Goal: Find specific page/section: Find specific page/section

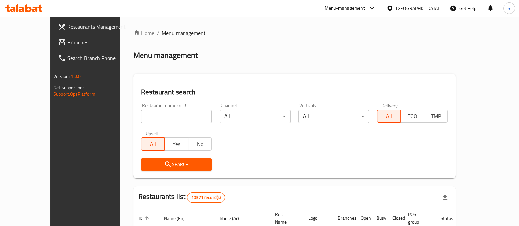
click at [141, 118] on input "search" at bounding box center [176, 116] width 71 height 13
paste input "696350"
type input "696350"
click button "Search" at bounding box center [176, 165] width 71 height 12
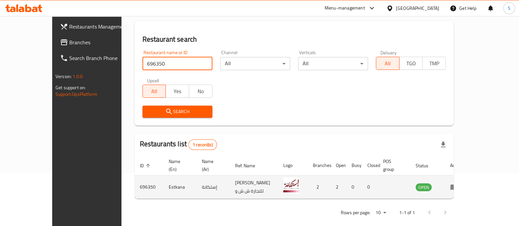
scroll to position [53, 0]
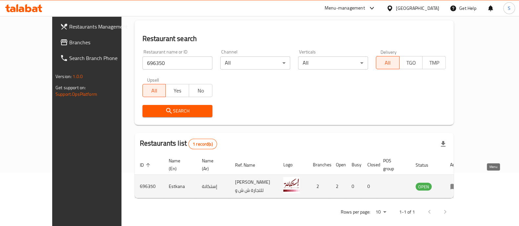
click at [458, 182] on icon "enhanced table" at bounding box center [454, 186] width 8 height 8
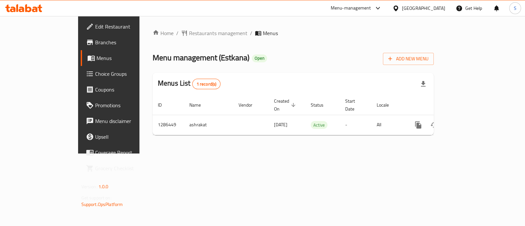
click at [81, 48] on link "Branches" at bounding box center [123, 42] width 85 height 16
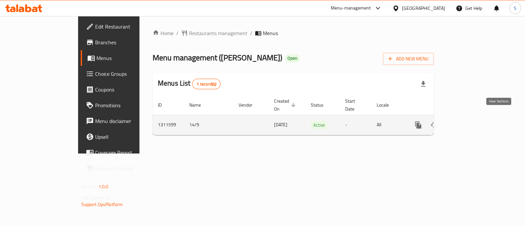
click at [470, 121] on icon "enhanced table" at bounding box center [466, 125] width 8 height 8
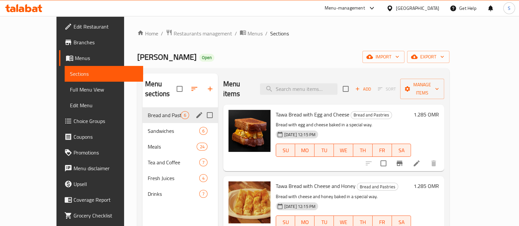
click at [167, 109] on div "Bread and Pastries 6" at bounding box center [179, 115] width 75 height 16
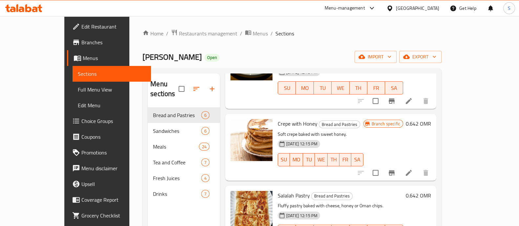
scroll to position [220, 0]
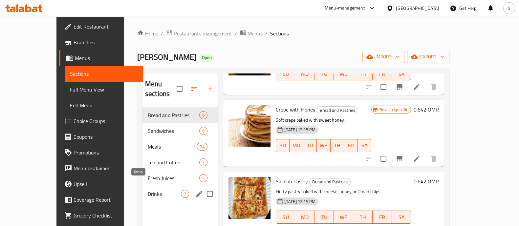
click at [148, 190] on span "Drinks" at bounding box center [164, 194] width 33 height 8
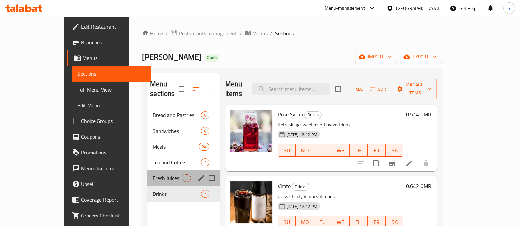
click at [147, 173] on div "Fresh Juices 4" at bounding box center [183, 178] width 72 height 16
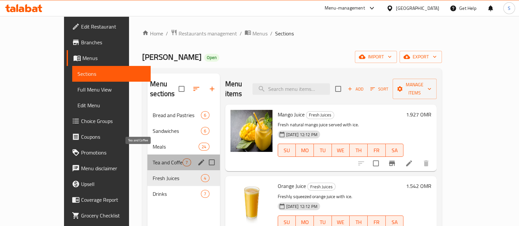
click at [153, 159] on span "Tea and Coffee" at bounding box center [168, 163] width 30 height 8
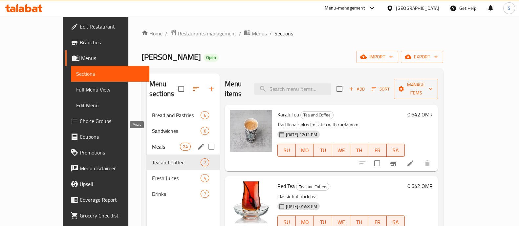
click at [152, 143] on span "Meals" at bounding box center [166, 147] width 28 height 8
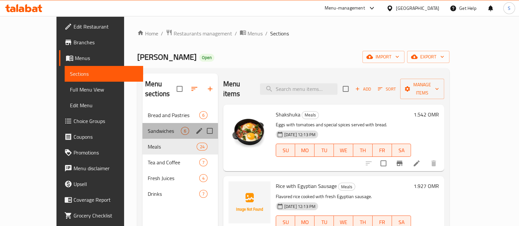
click at [142, 127] on div "Sandwiches 6" at bounding box center [179, 131] width 75 height 16
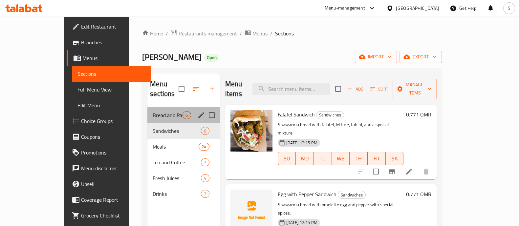
click at [147, 110] on div "Bread and Pastries 6" at bounding box center [183, 115] width 72 height 16
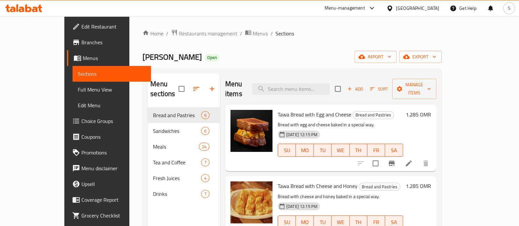
click at [81, 38] on span "Branches" at bounding box center [113, 42] width 64 height 8
